Goal: Navigation & Orientation: Go to known website

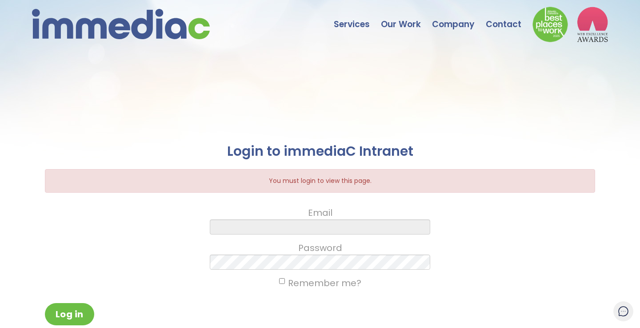
click at [289, 237] on form "Email Password Remember me? Log in Forgot your password?" at bounding box center [320, 275] width 550 height 139
